Goal: Information Seeking & Learning: Learn about a topic

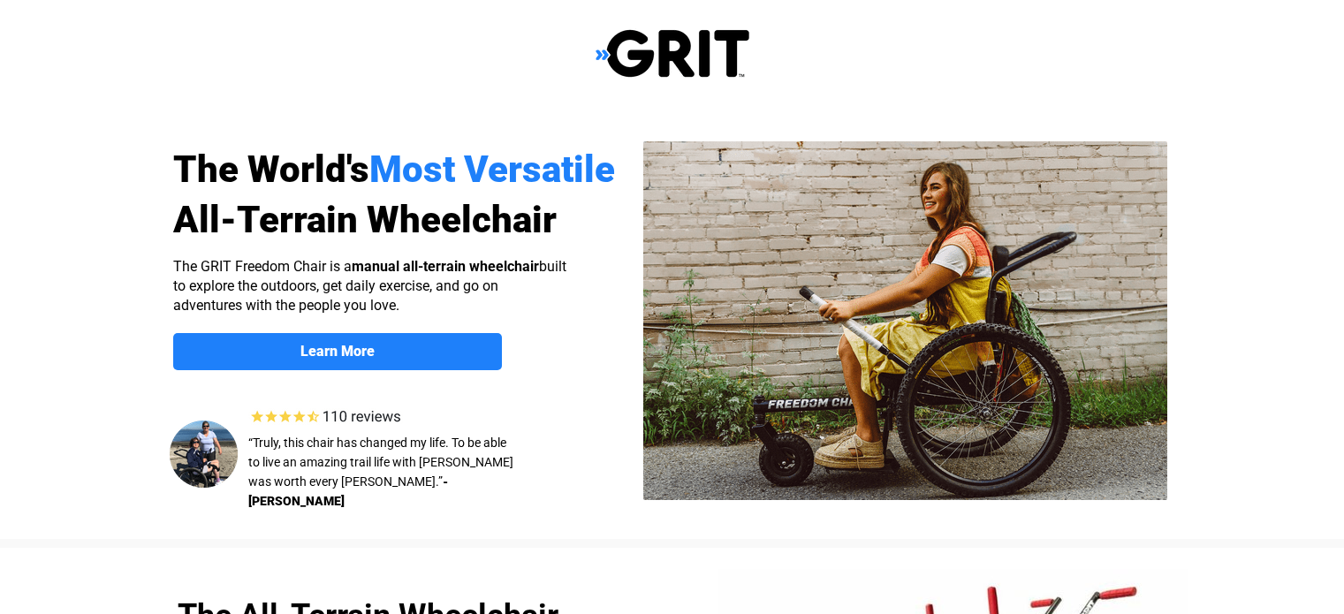
scroll to position [265, 0]
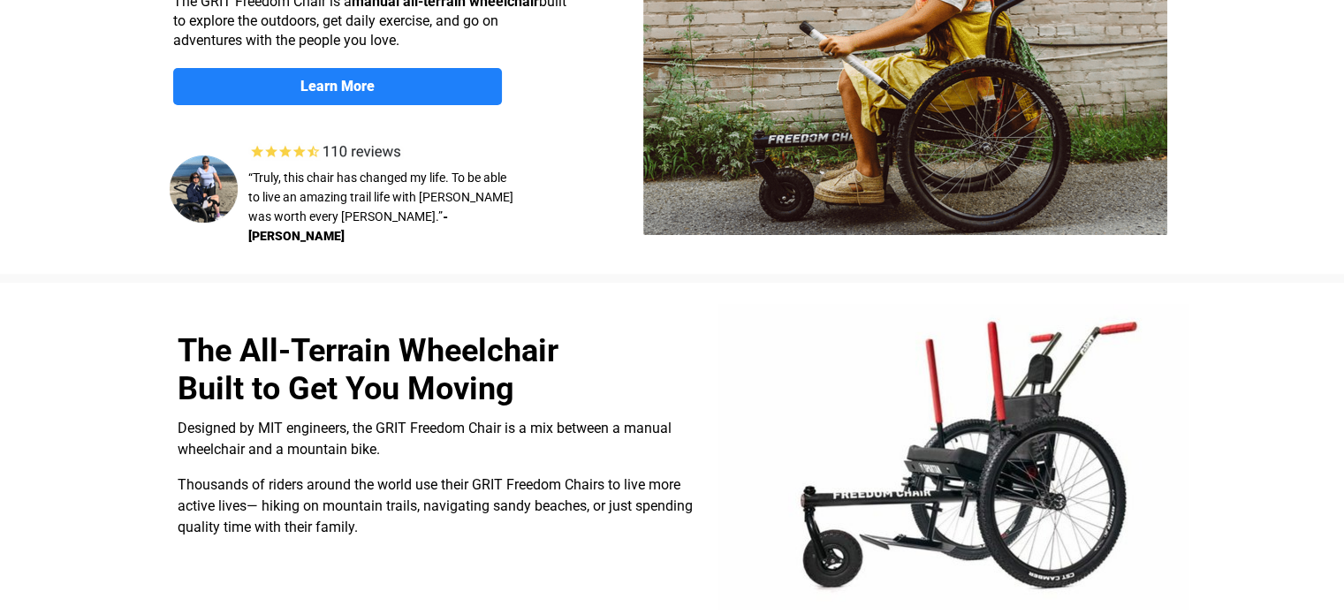
select select "US"
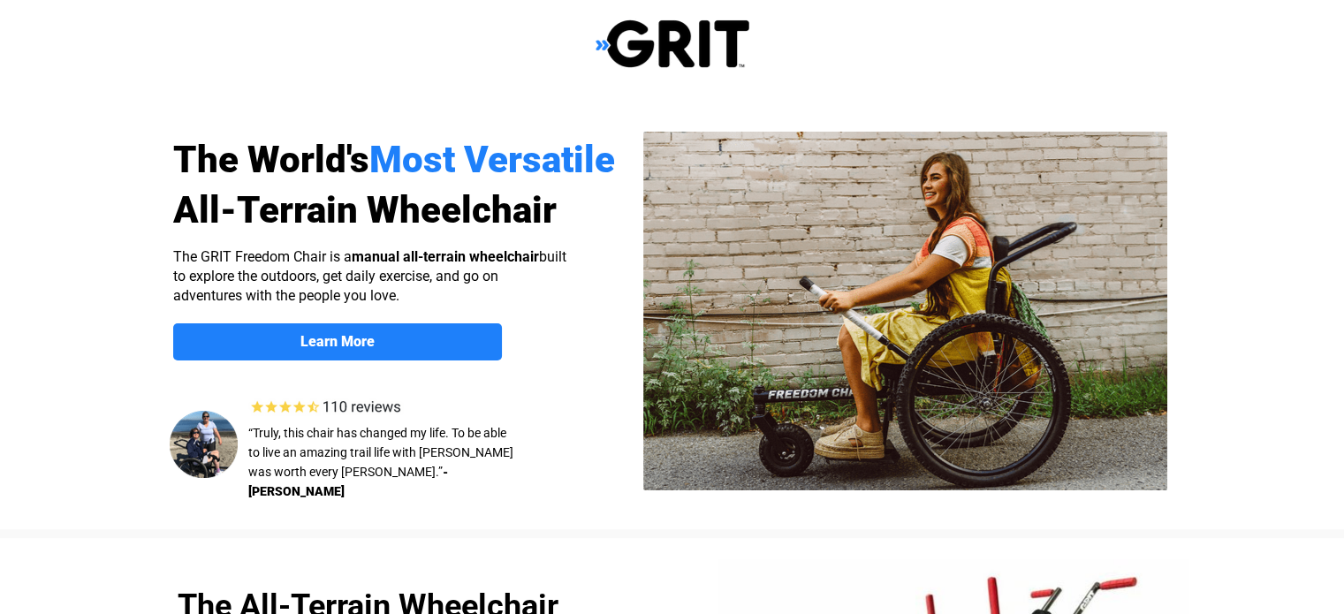
scroll to position [0, 0]
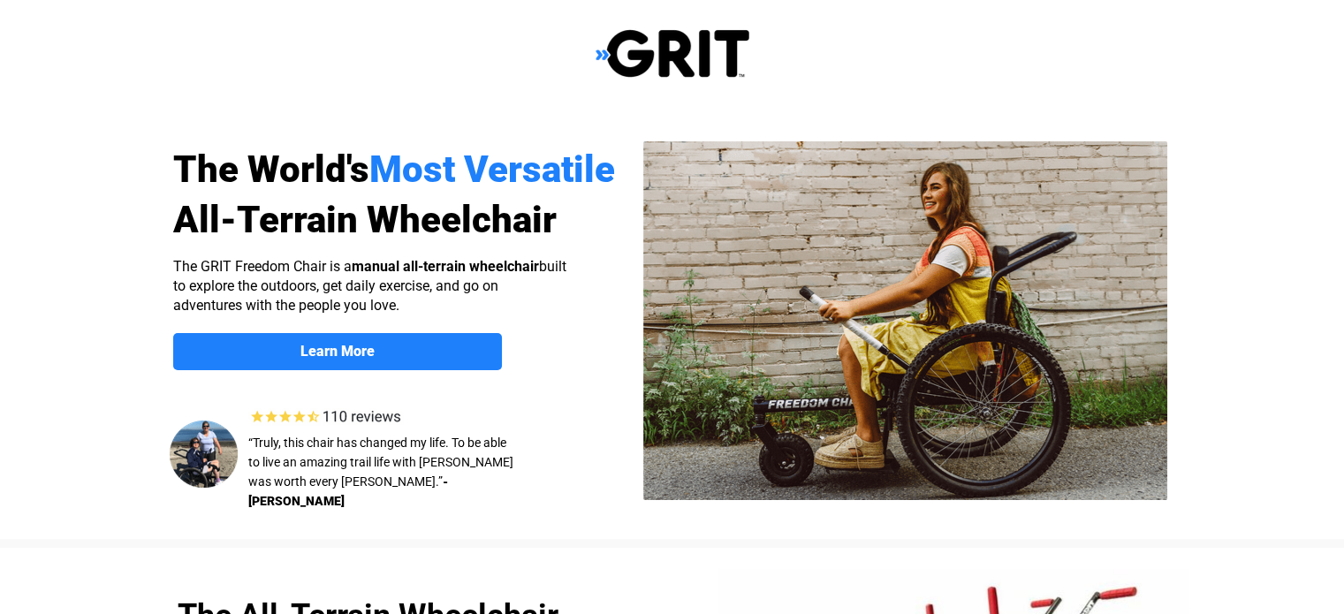
click at [809, 334] on img at bounding box center [905, 320] width 524 height 359
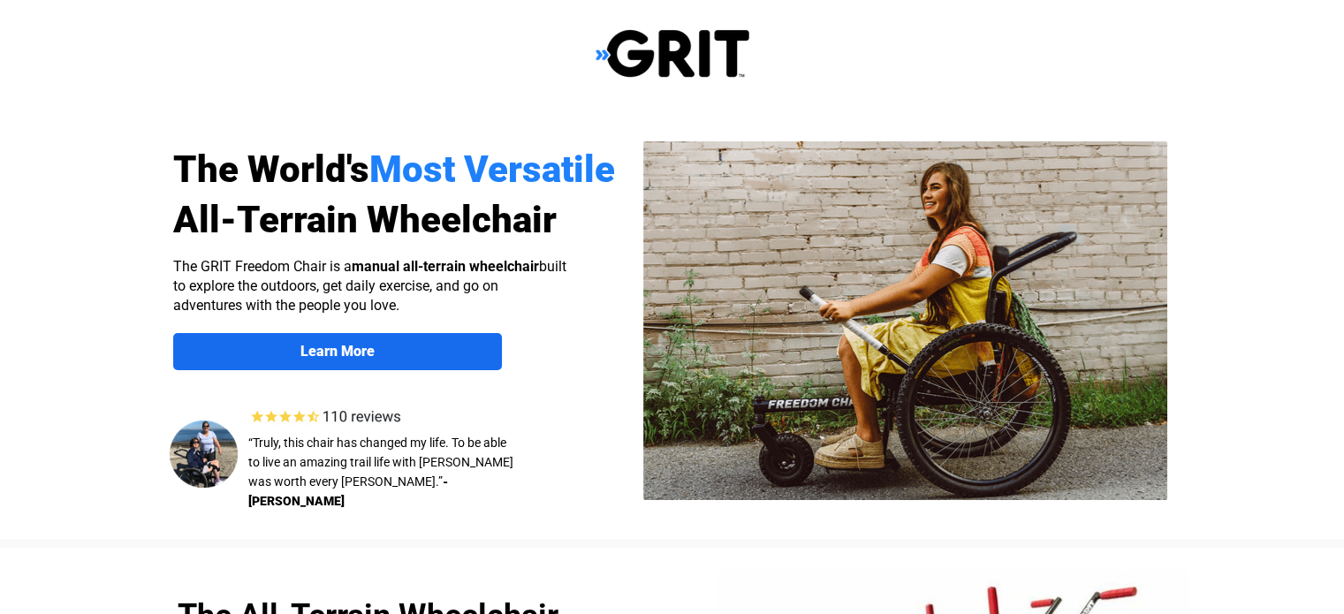
click at [381, 360] on link "Learn More" at bounding box center [337, 351] width 329 height 37
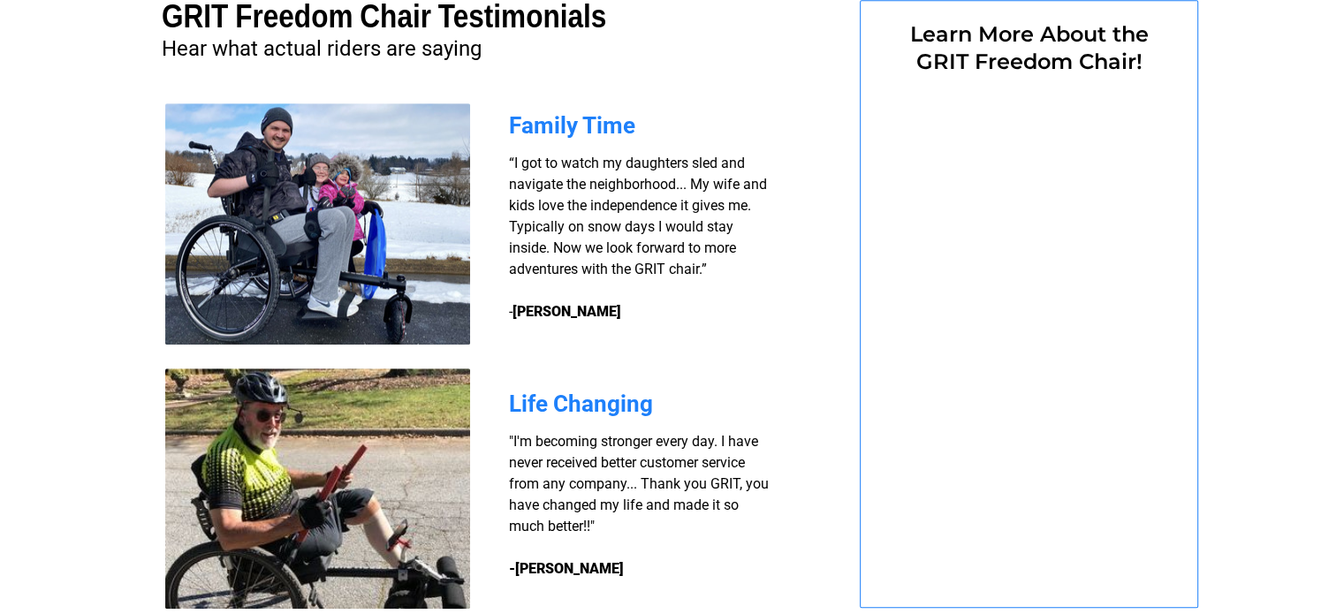
select select "US"
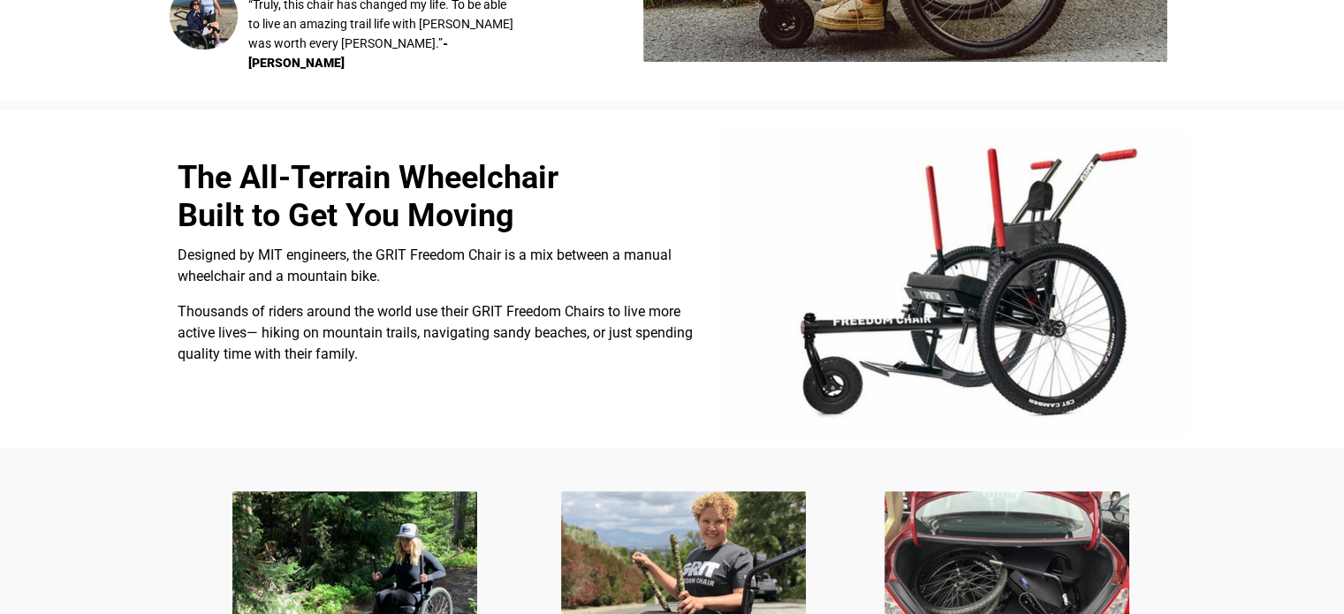
scroll to position [442, 0]
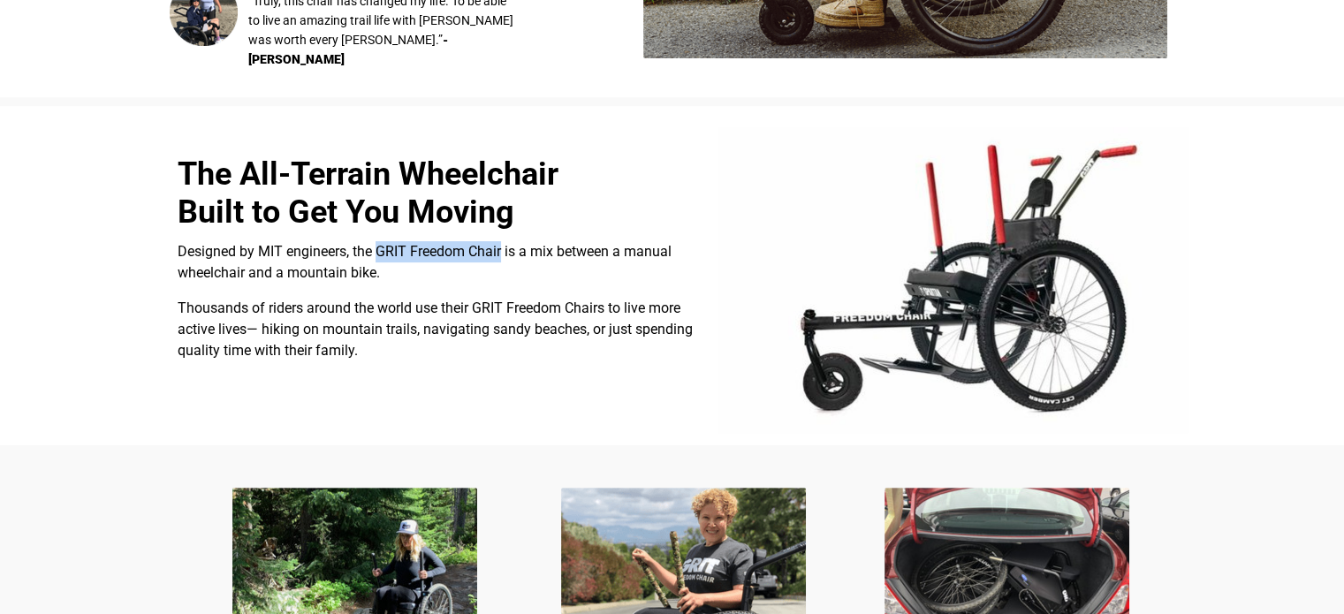
drag, startPoint x: 375, startPoint y: 252, endPoint x: 503, endPoint y: 245, distance: 128.3
click at [503, 245] on span "Designed by MIT engineers, the GRIT Freedom Chair is a mix between a manual whe…" at bounding box center [425, 262] width 494 height 38
copy span "GRIT Freedom Chair"
